Goal: Find specific page/section: Find specific page/section

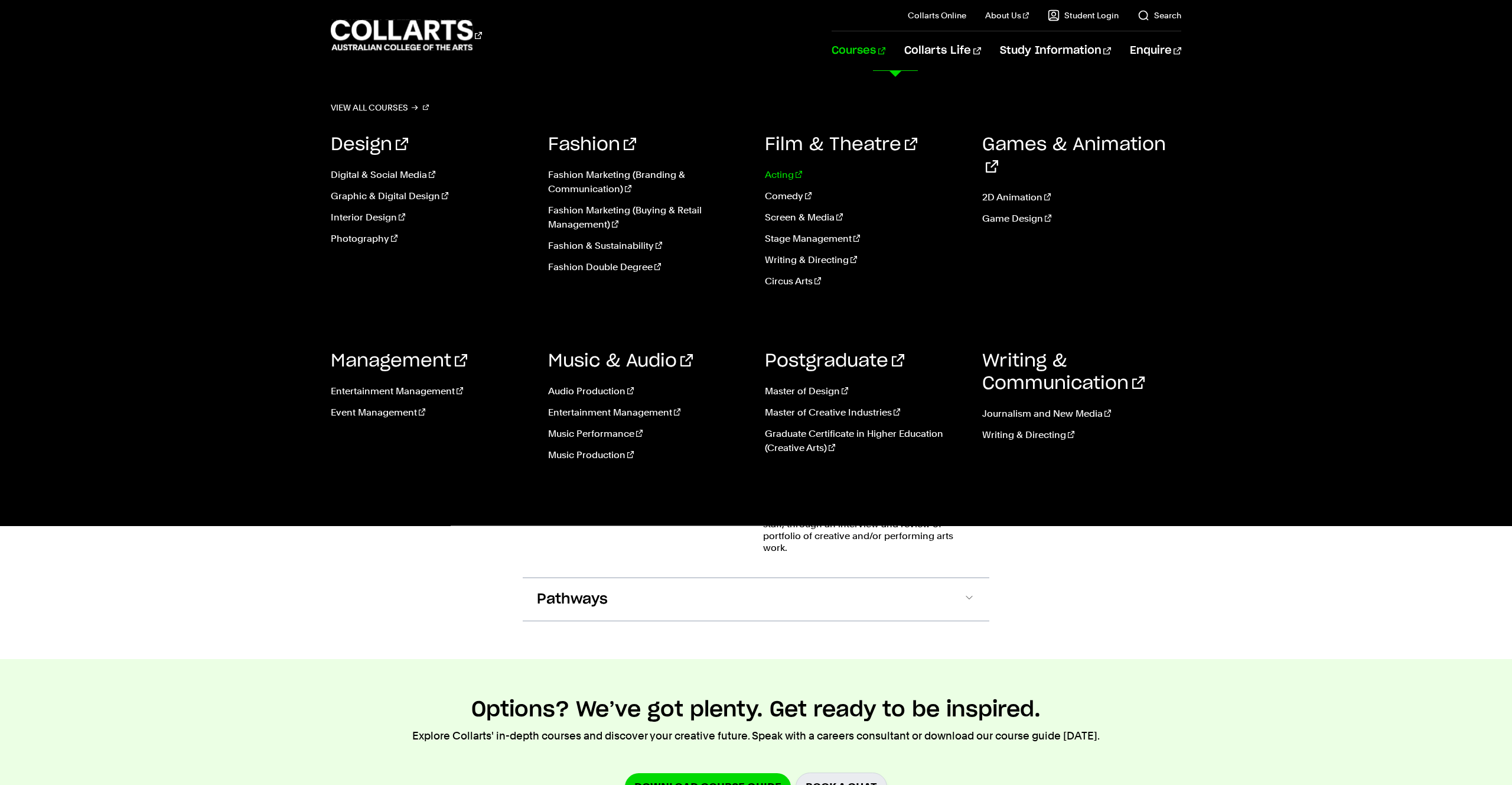
click at [772, 179] on link "Acting" at bounding box center [864, 174] width 200 height 14
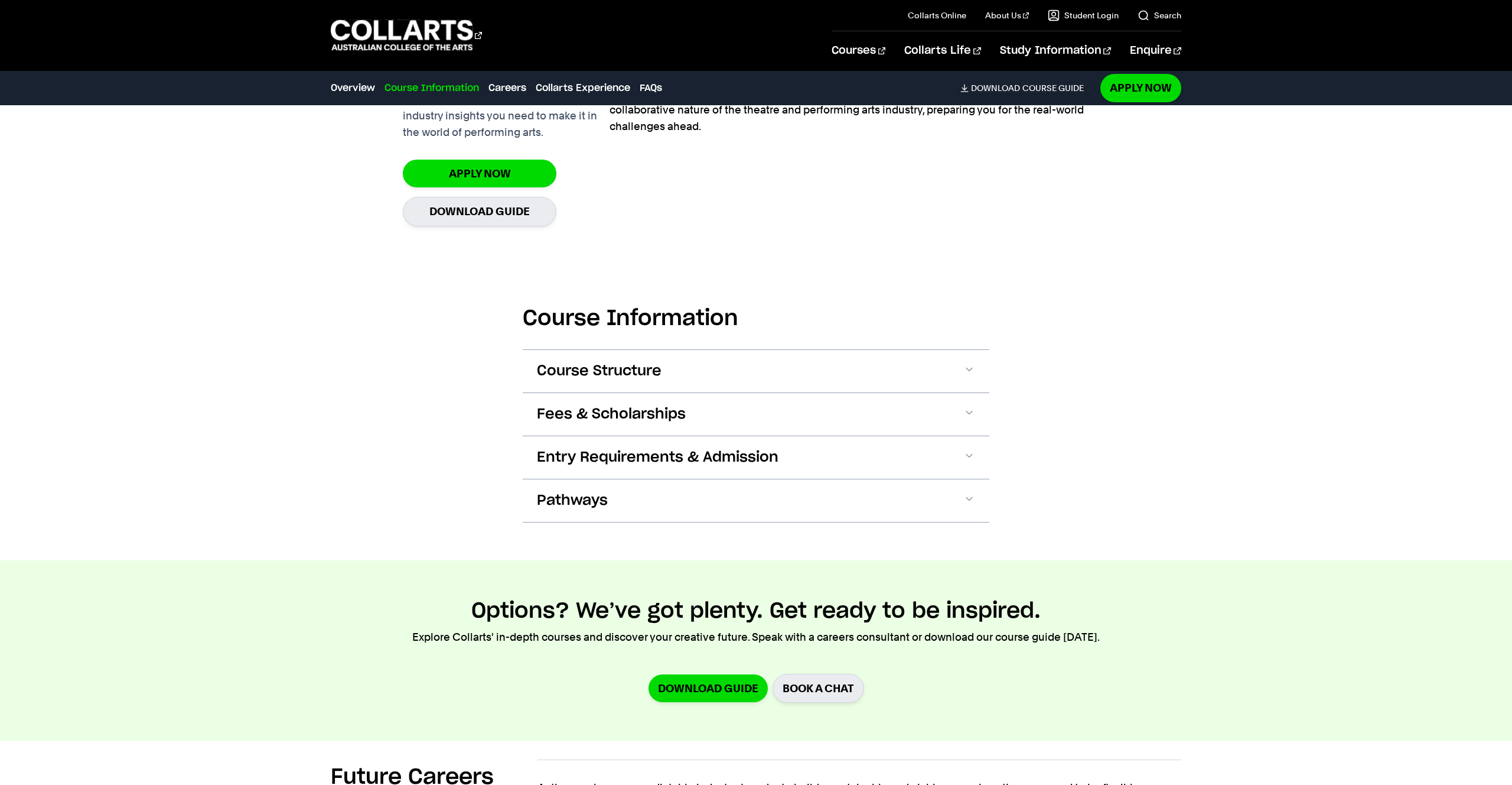
scroll to position [902, 0]
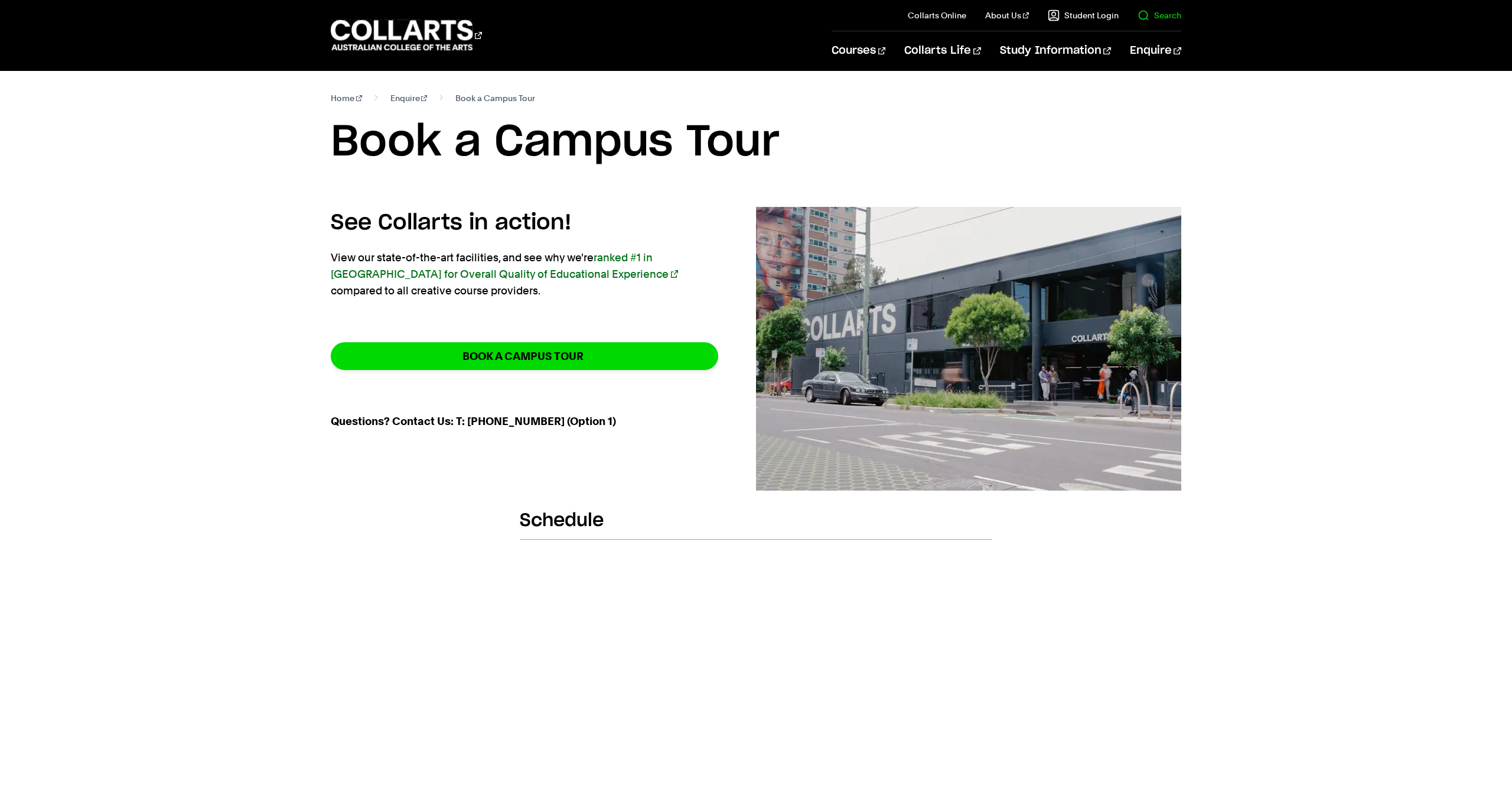
click at [1137, 20] on il "Search" at bounding box center [1150, 15] width 62 height 30
click at [1141, 19] on link "Search" at bounding box center [1159, 15] width 43 height 11
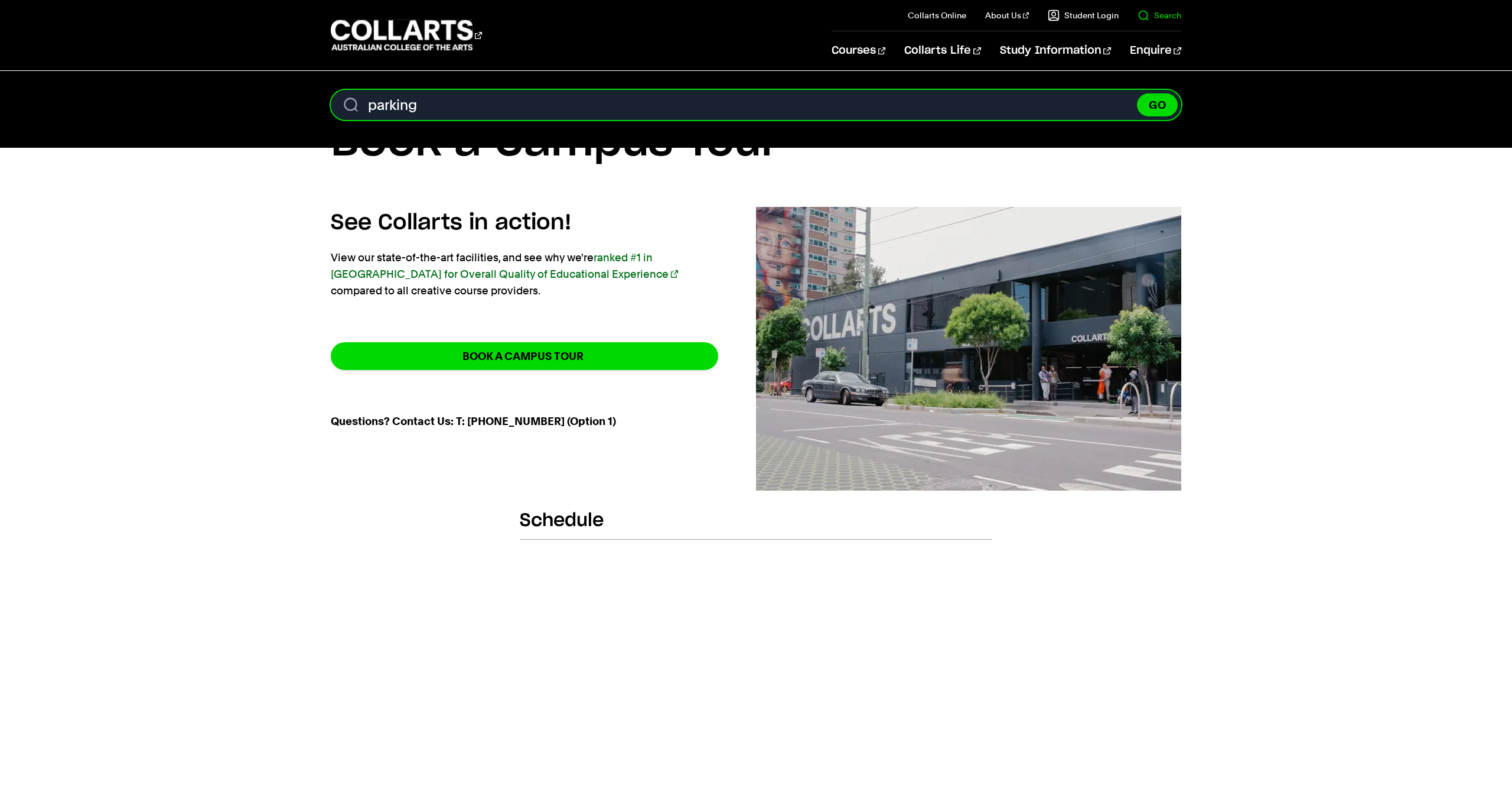
type input "parking"
click at [1137, 94] on button "GO" at bounding box center [1156, 105] width 41 height 23
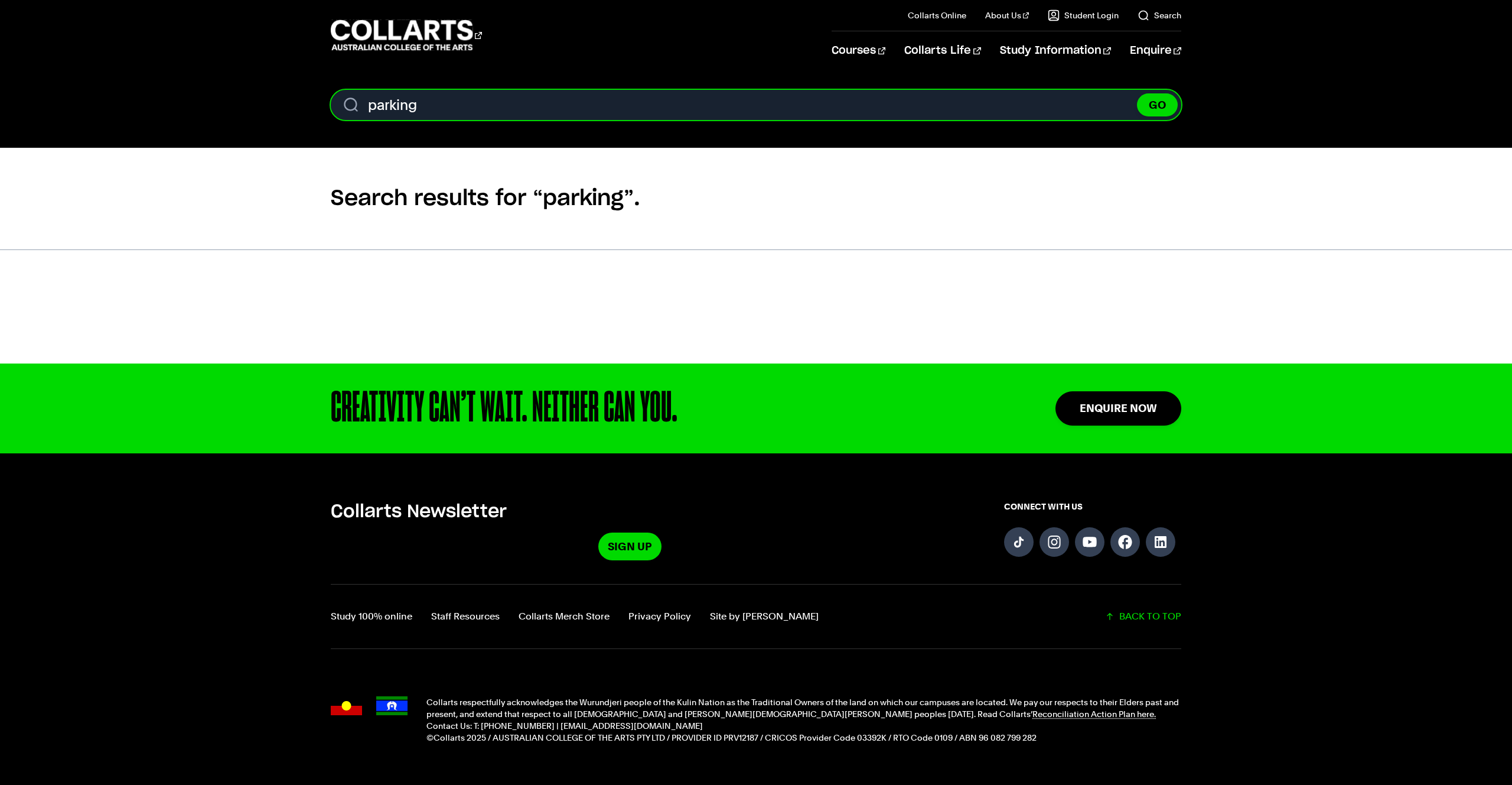
click at [762, 101] on input "parking" at bounding box center [756, 105] width 850 height 30
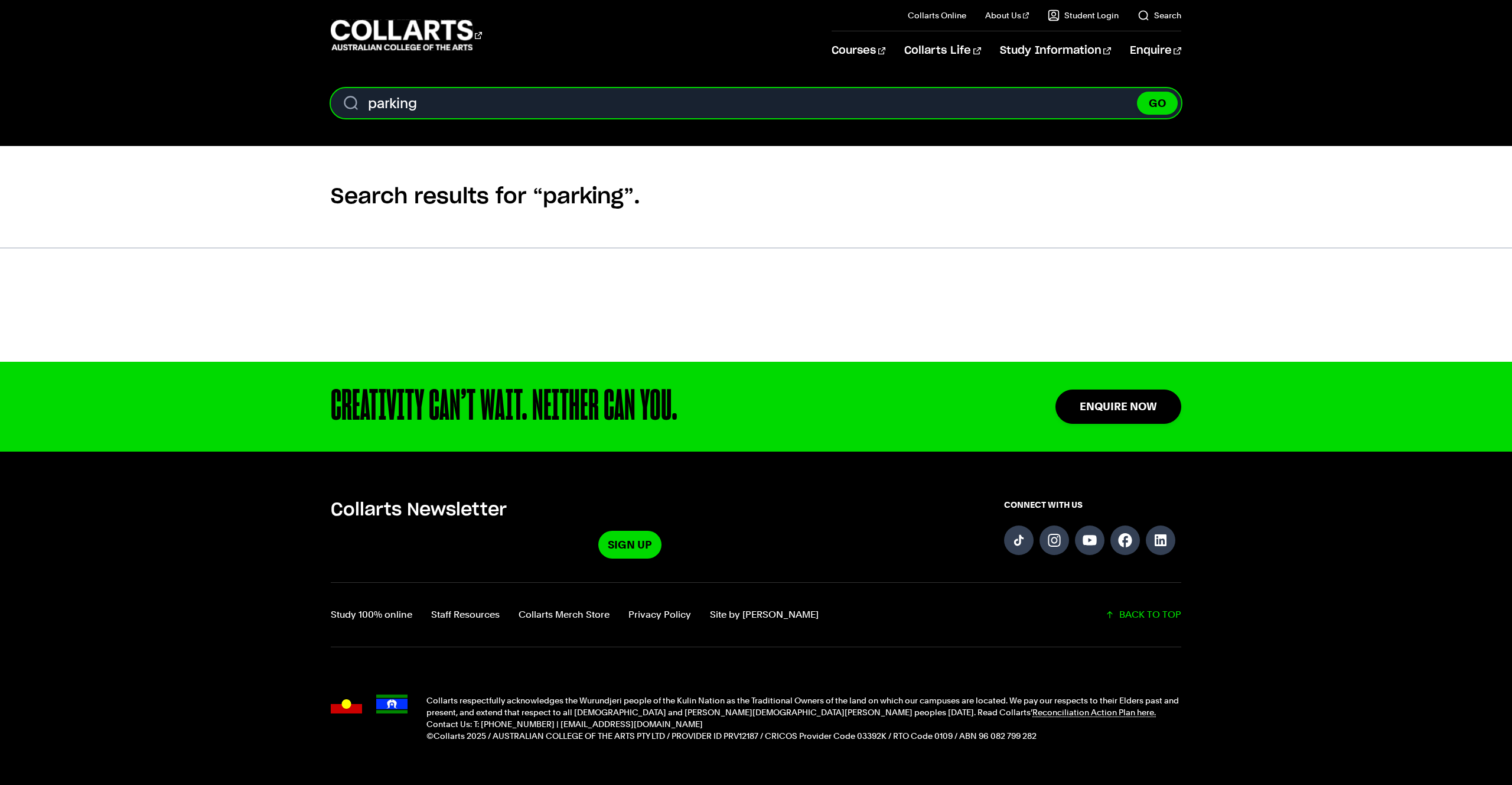
click at [762, 102] on input "parking" at bounding box center [756, 103] width 850 height 30
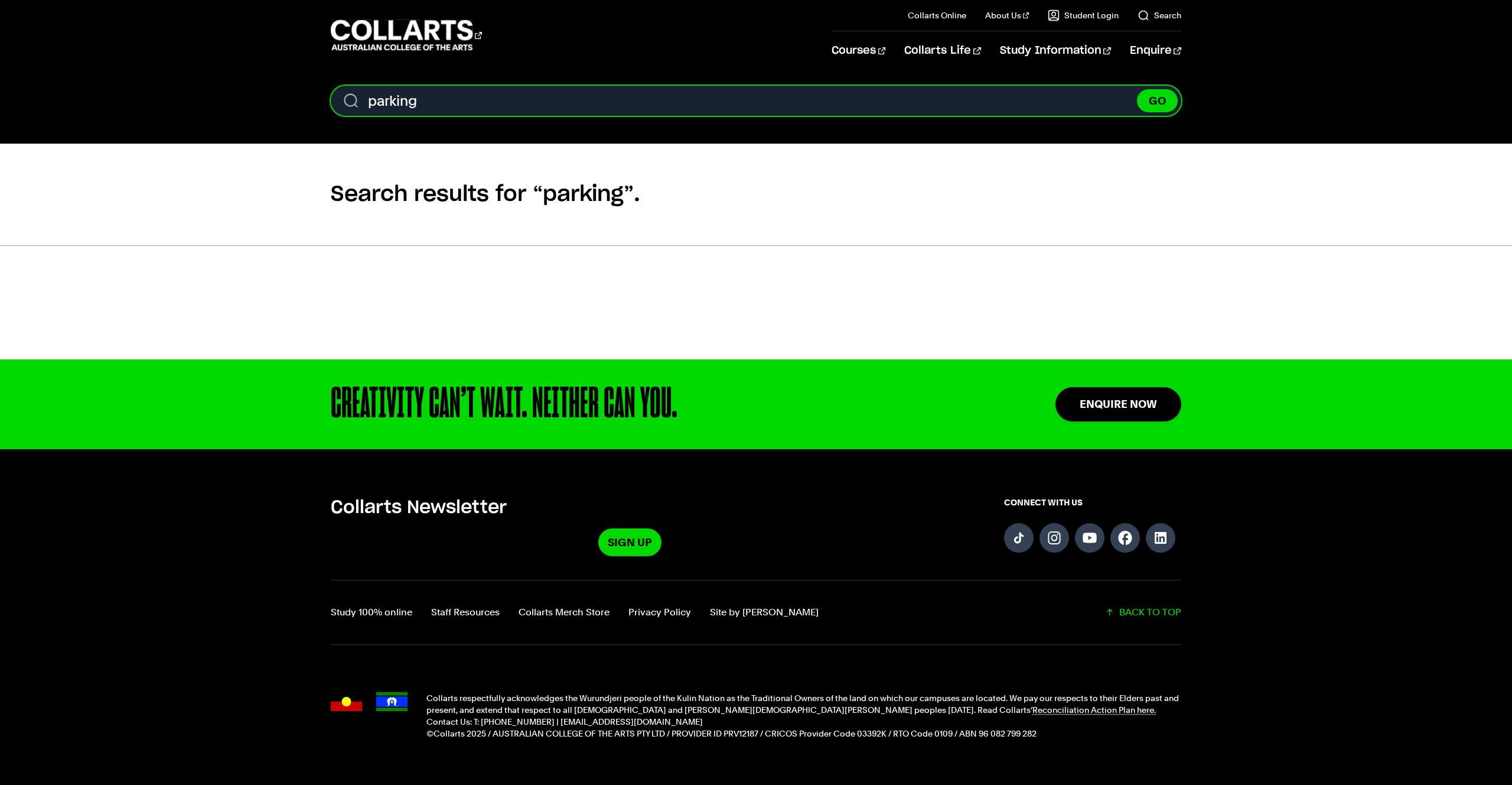
scroll to position [6, 0]
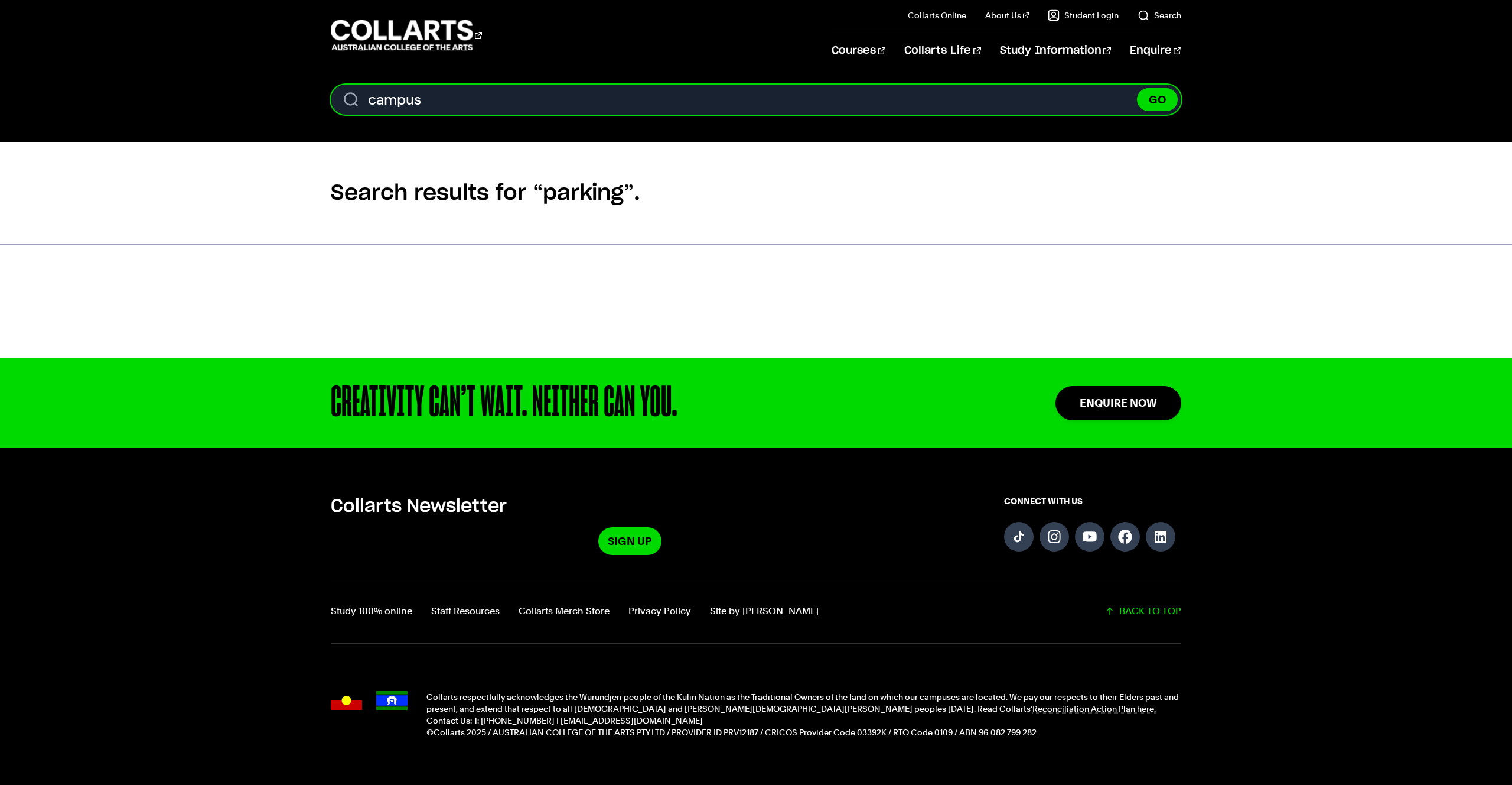
type input "campus"
click at [1137, 88] on button "GO" at bounding box center [1156, 99] width 41 height 23
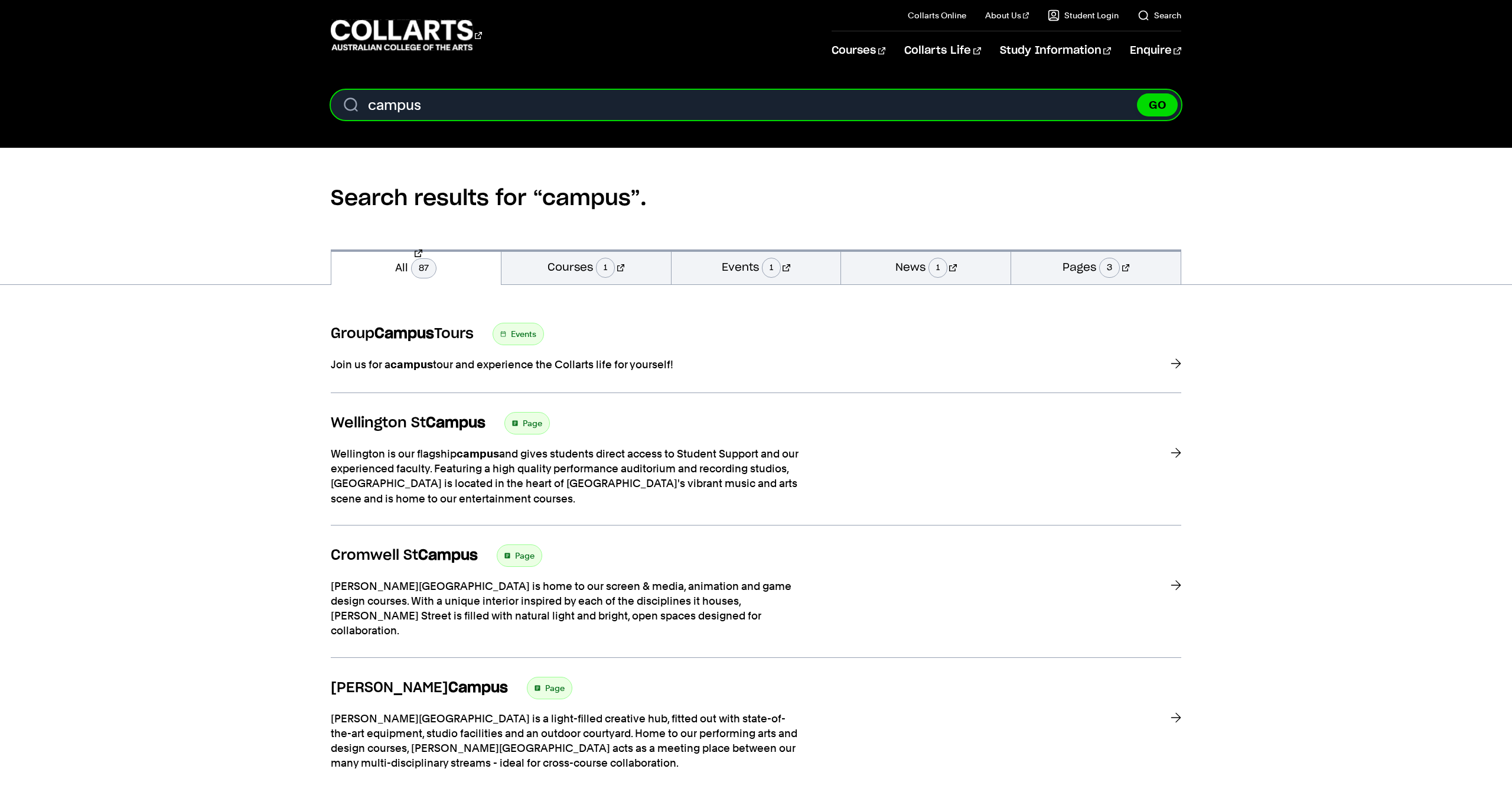
click at [907, 105] on input "campus" at bounding box center [756, 105] width 850 height 30
type input "george"
click at [1137, 94] on button "GO" at bounding box center [1156, 105] width 41 height 23
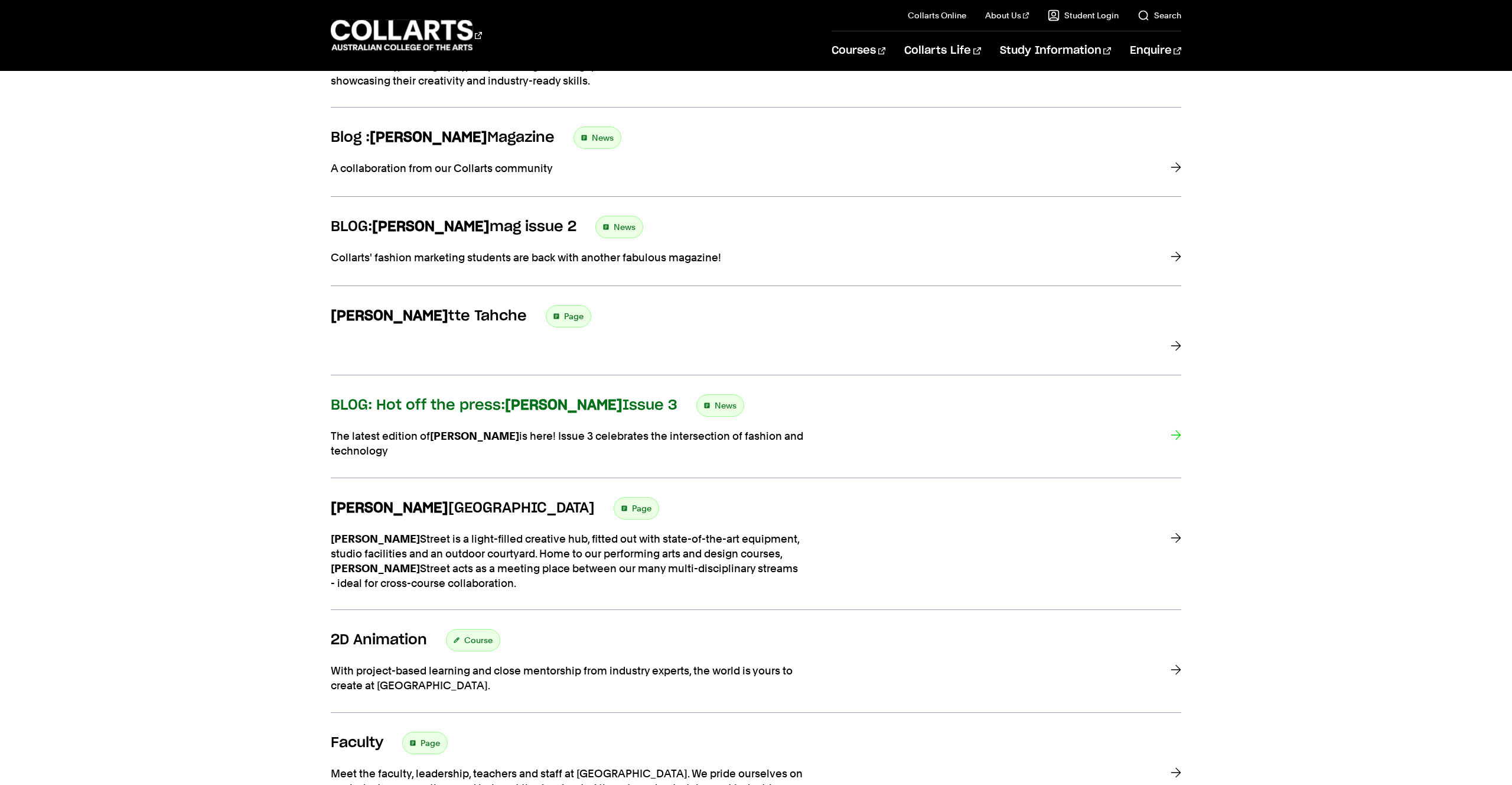
scroll to position [360, 0]
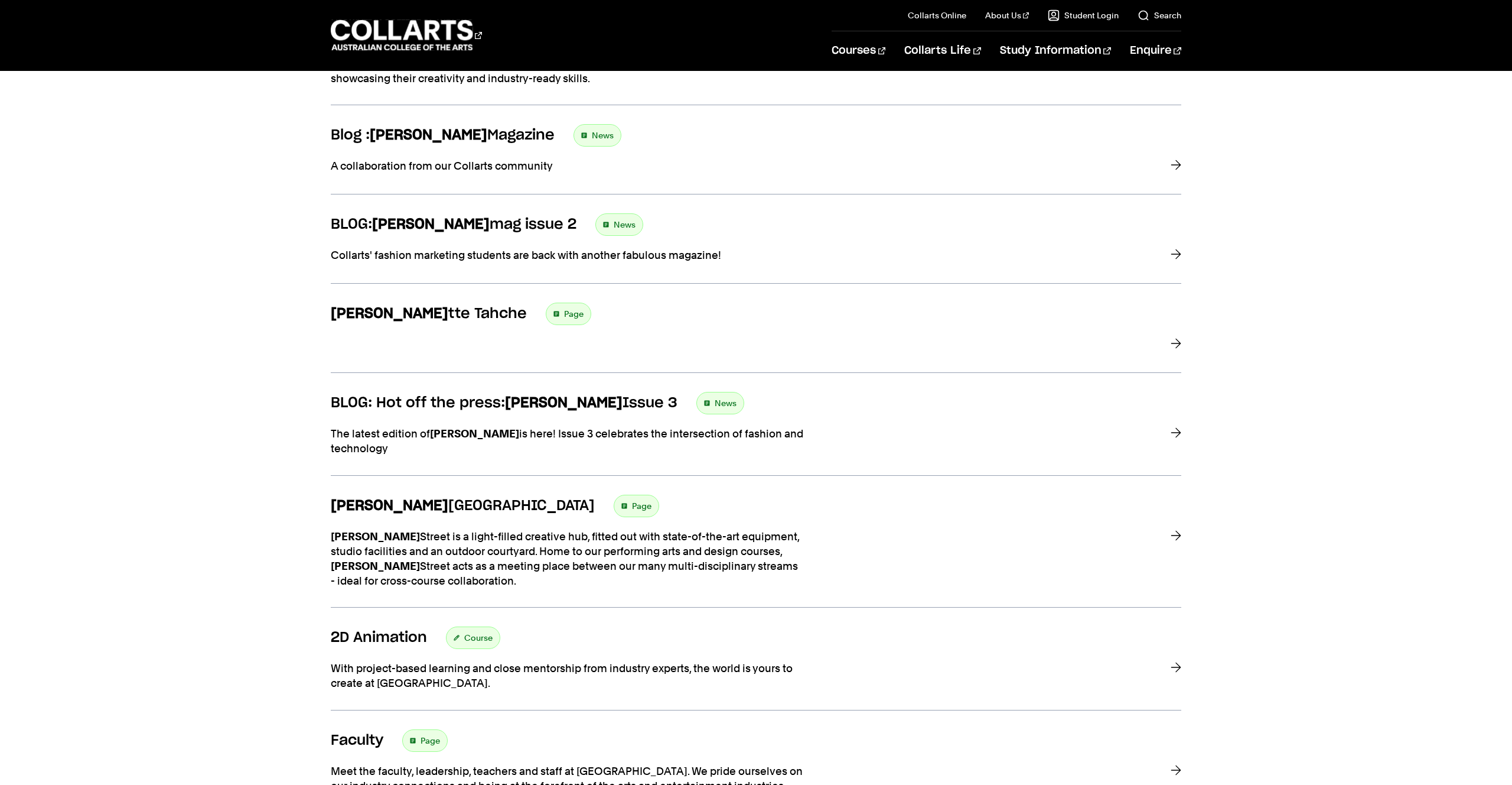
click at [705, 480] on div "[PERSON_NAME] Page [PERSON_NAME] is an innovative, boundary-pushing fashion mag…" at bounding box center [756, 482] width 850 height 1041
click at [435, 505] on h3 "[PERSON_NAME][GEOGRAPHIC_DATA]" at bounding box center [462, 505] width 264 height 18
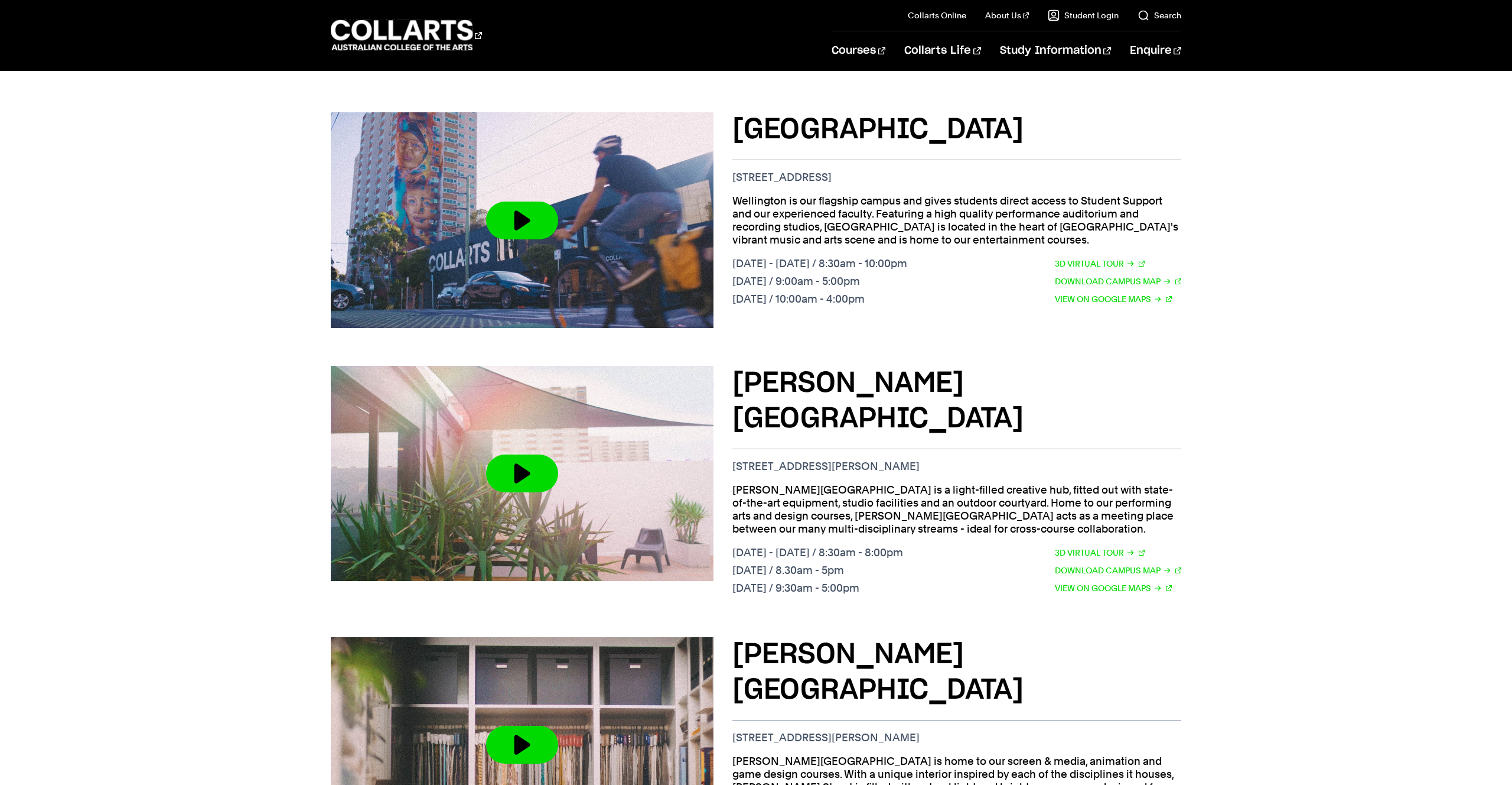
scroll to position [447, 0]
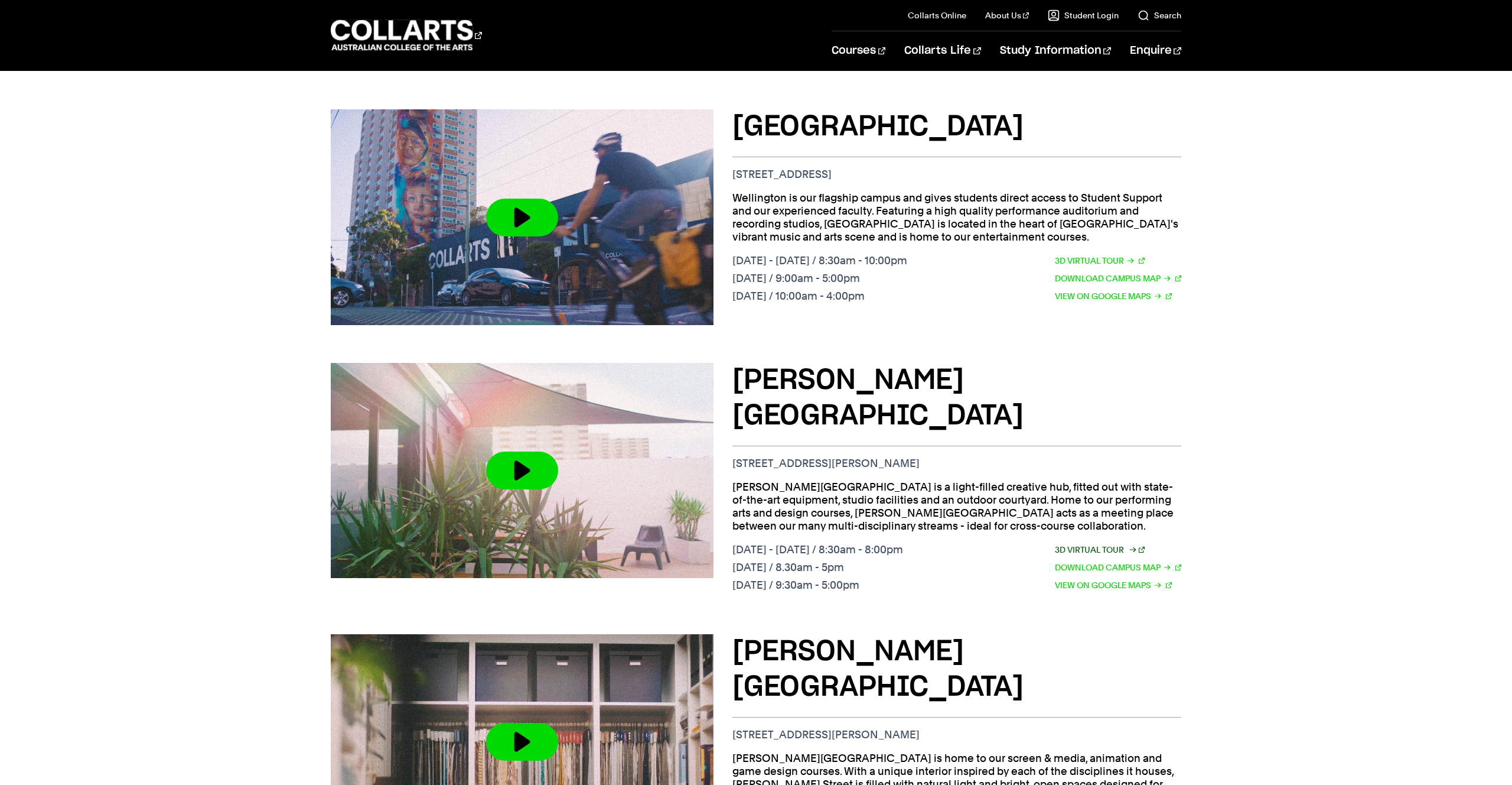
click at [1075, 543] on link "3D Virtual Tour" at bounding box center [1100, 550] width 90 height 13
click at [1096, 561] on link "Download Campus Map" at bounding box center [1119, 567] width 127 height 13
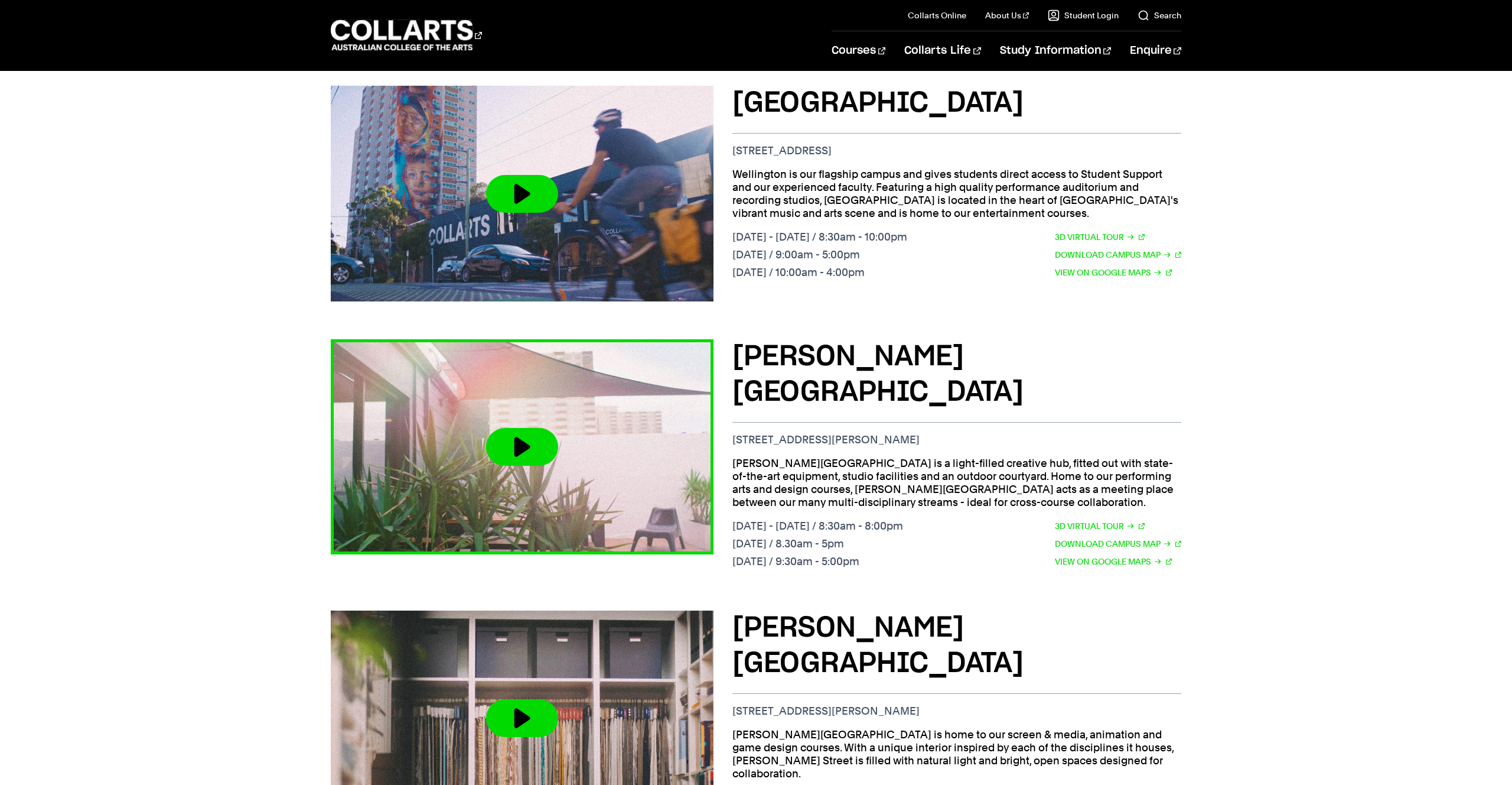
scroll to position [473, 0]
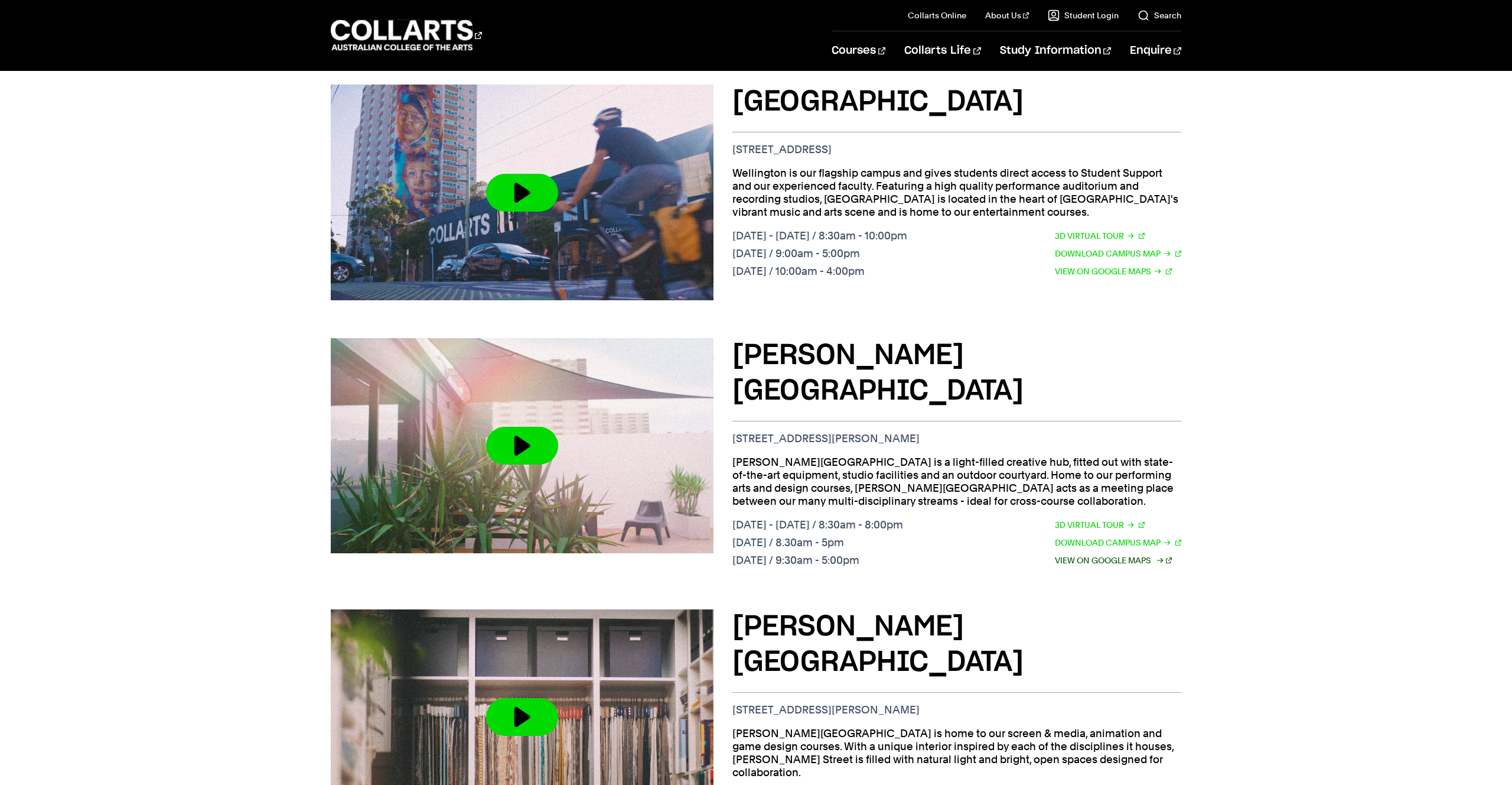
click at [1095, 553] on link "View on Google Maps" at bounding box center [1114, 560] width 117 height 13
